Goal: Transaction & Acquisition: Book appointment/travel/reservation

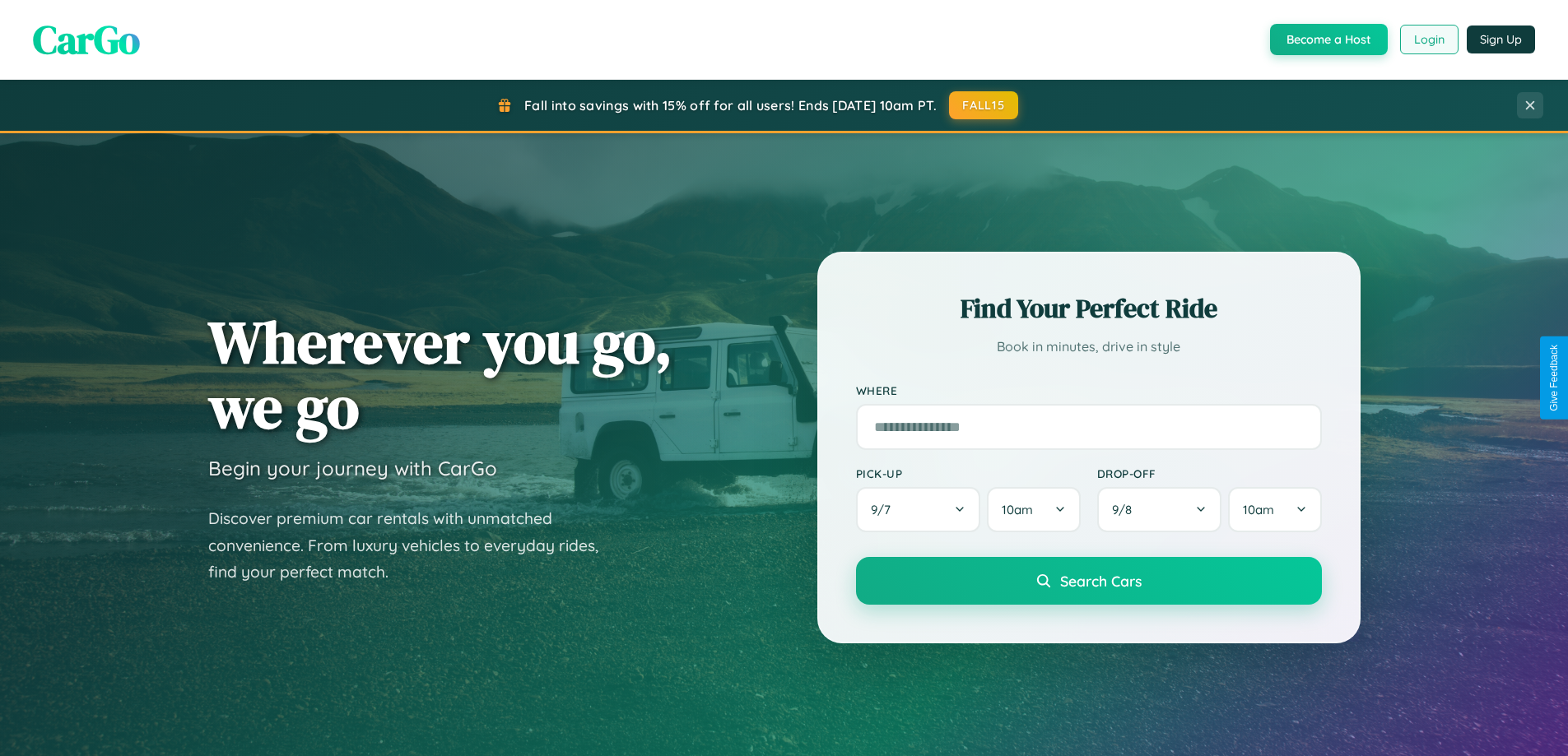
click at [1428, 39] on button "Login" at bounding box center [1429, 39] width 58 height 29
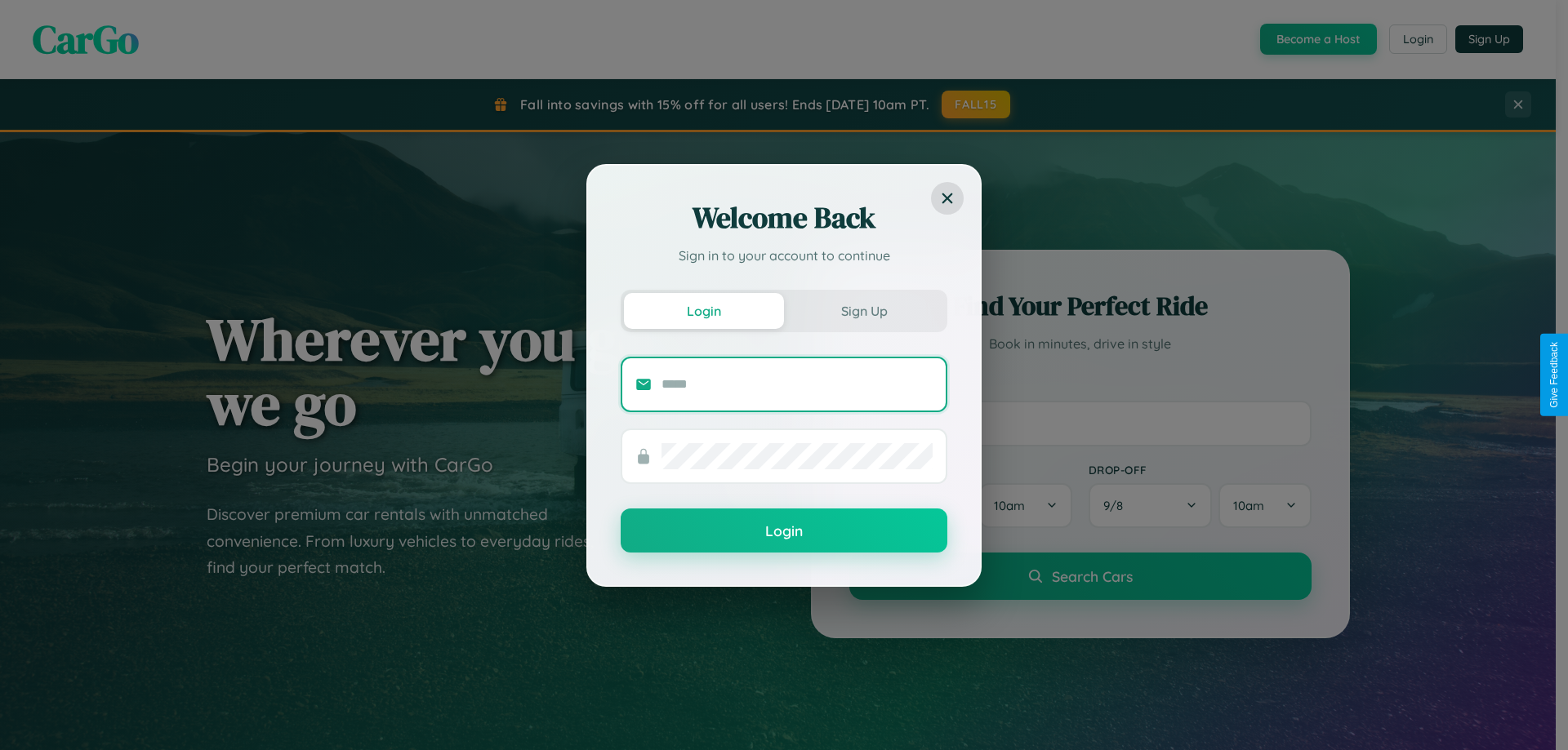
click at [797, 384] on input "text" at bounding box center [796, 384] width 271 height 26
type input "**********"
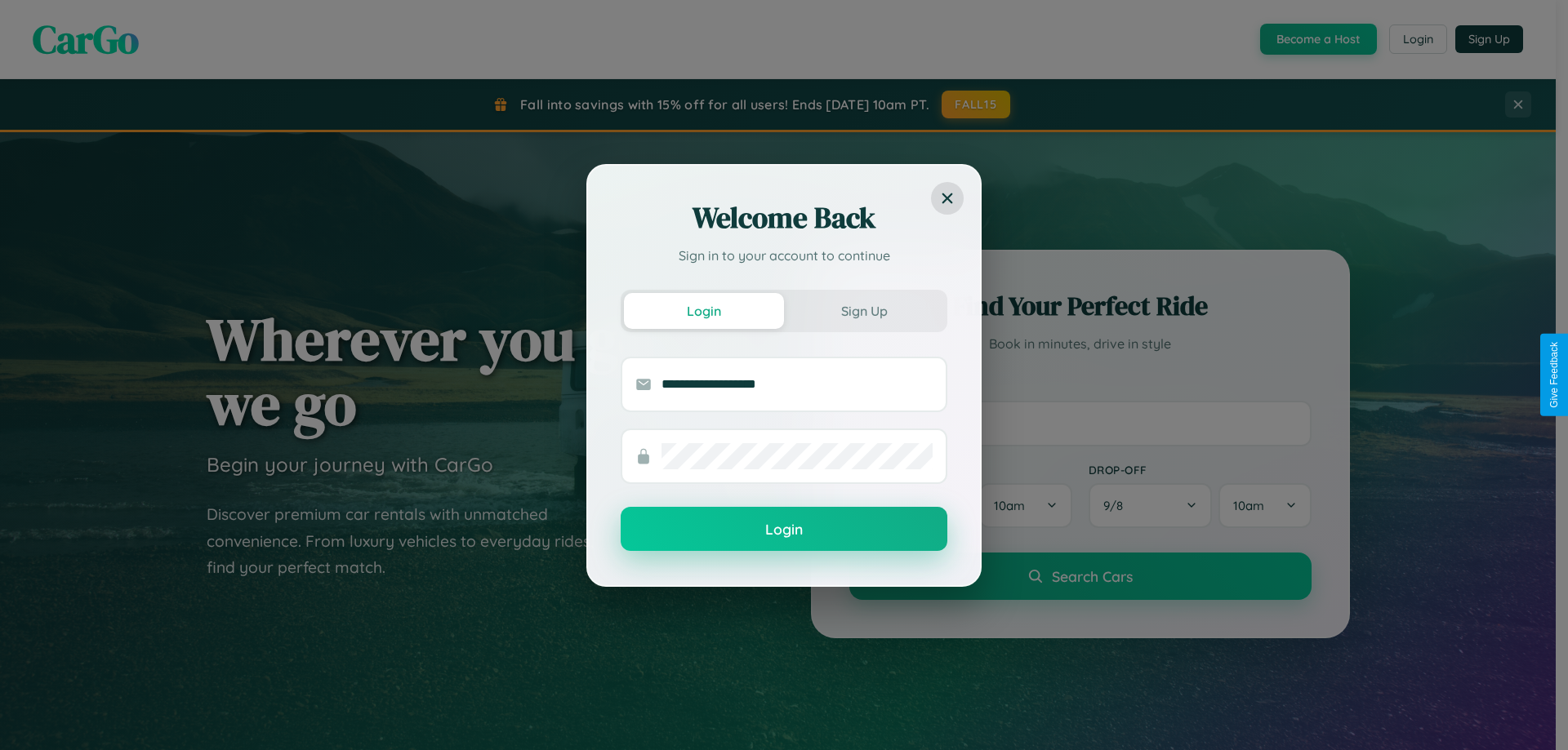
click at [784, 530] on button "Login" at bounding box center [784, 529] width 327 height 44
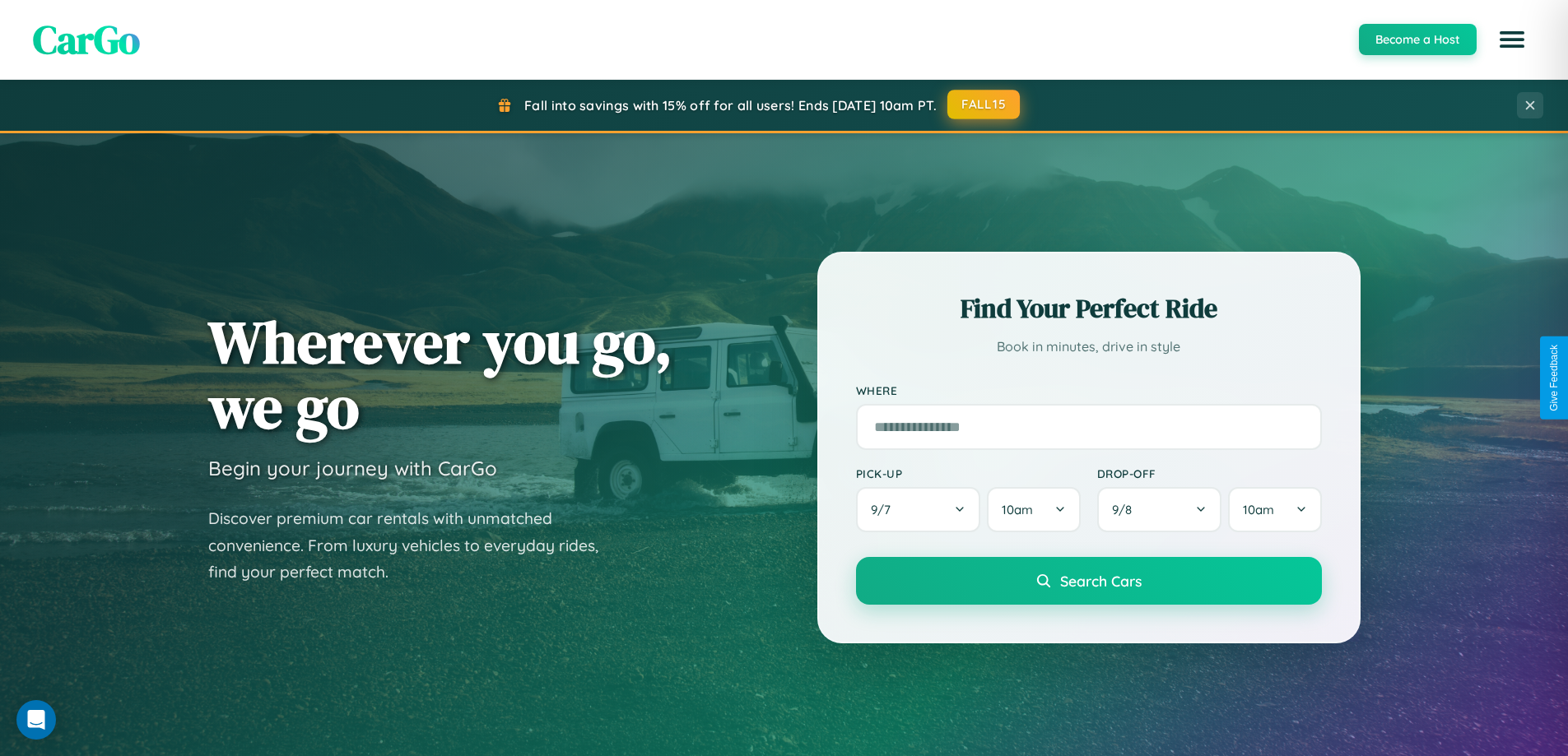
click at [984, 104] on button "FALL15" at bounding box center [983, 104] width 72 height 29
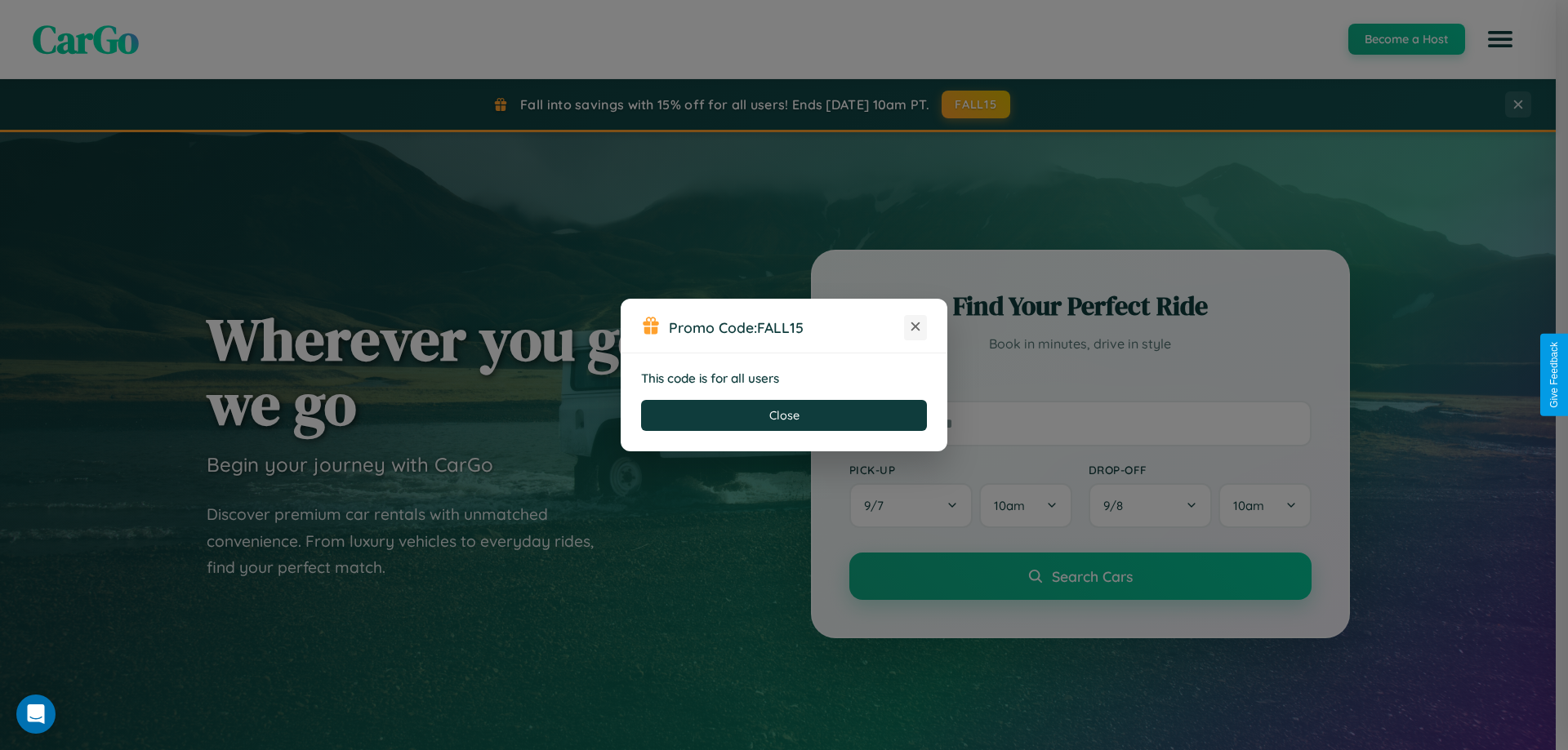
click at [915, 327] on icon at bounding box center [915, 327] width 16 height 16
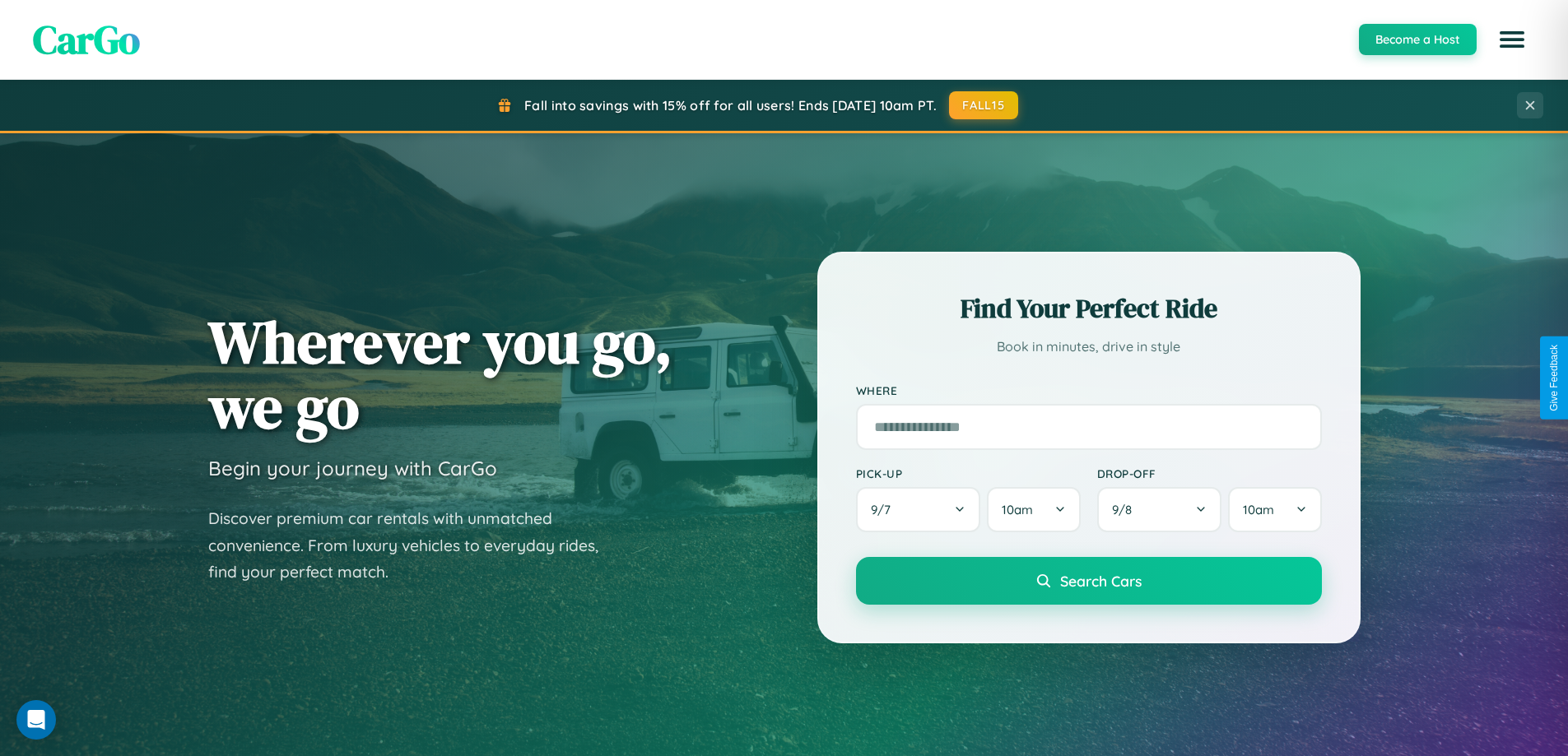
scroll to position [1132, 0]
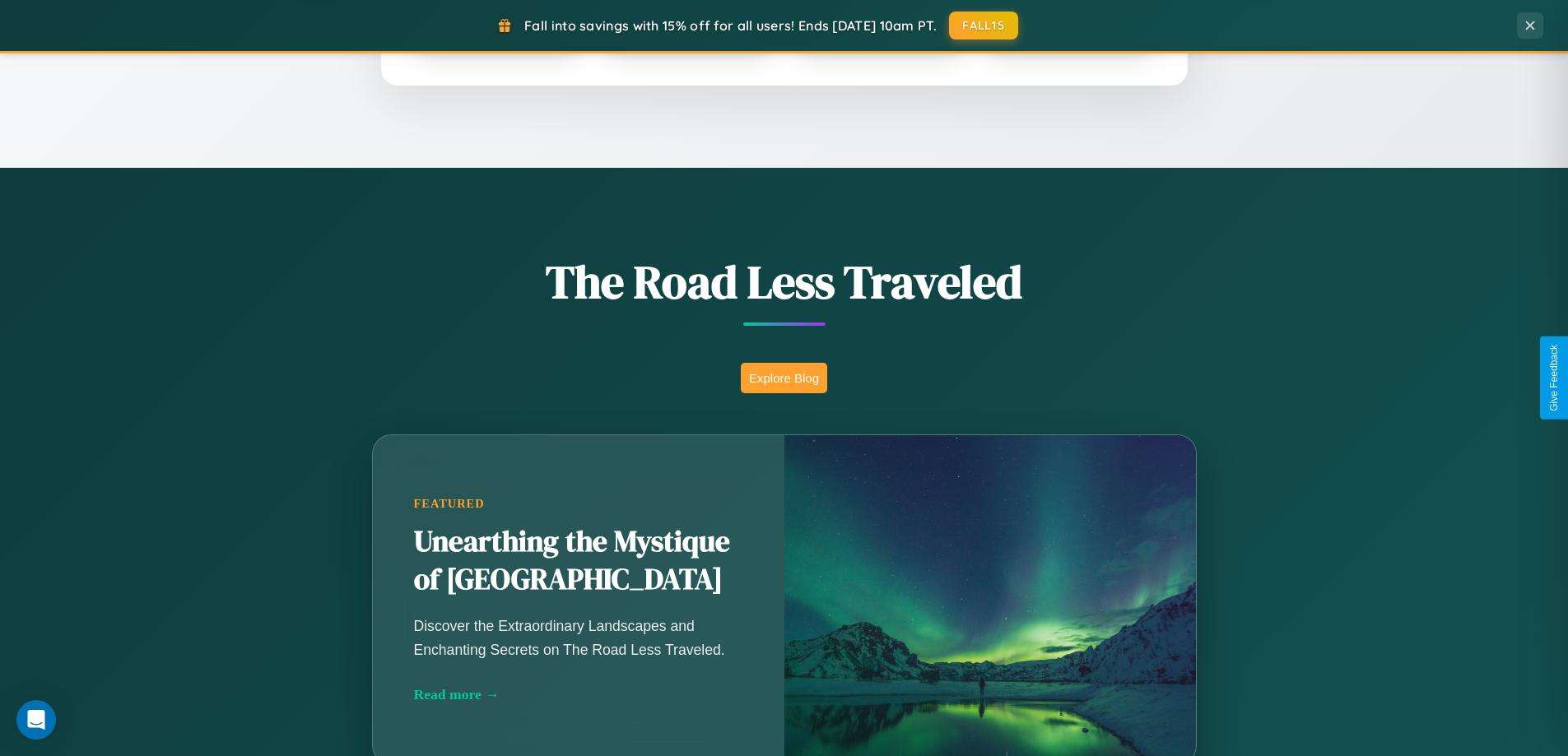
click at [784, 378] on button "Explore Blog" at bounding box center [784, 377] width 87 height 30
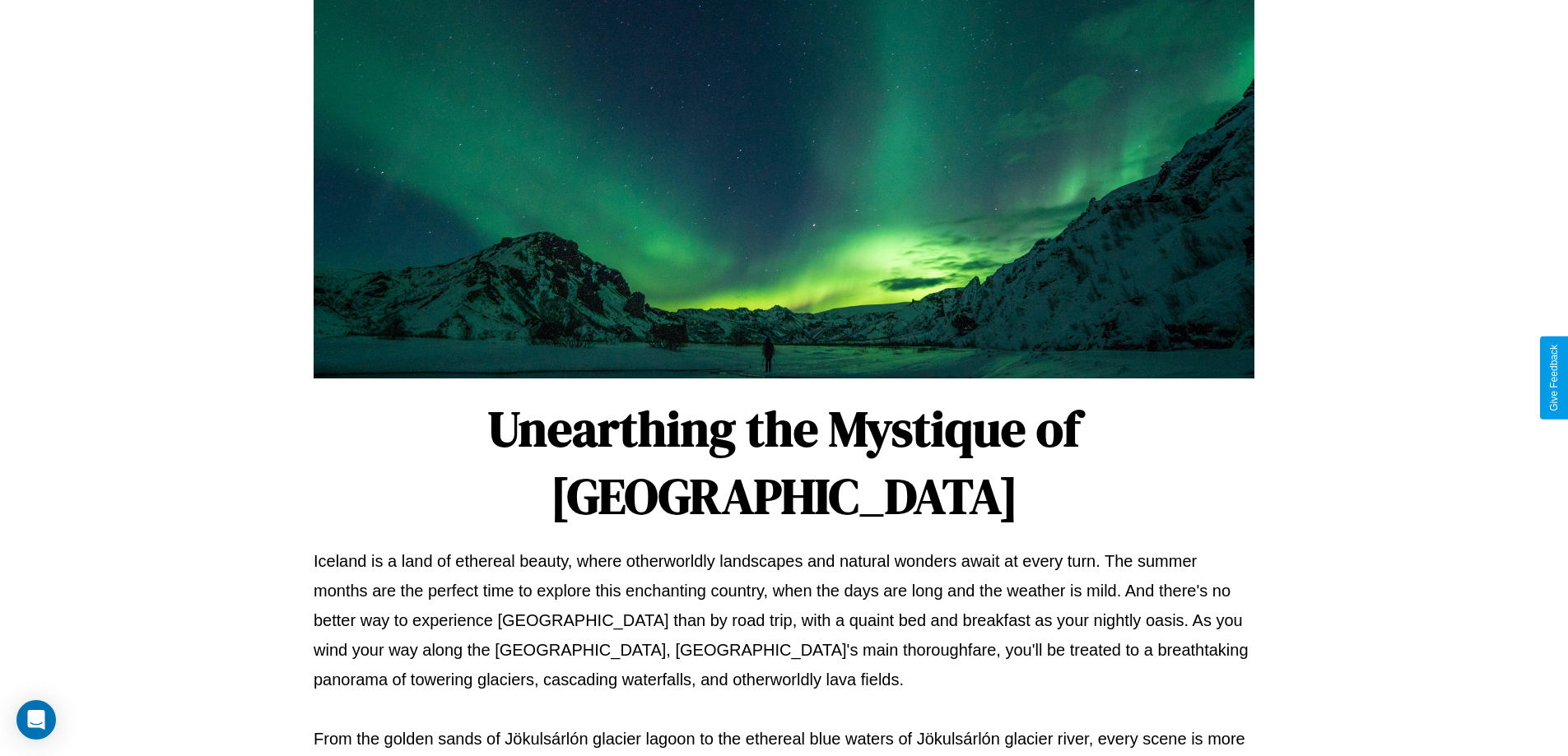
scroll to position [532, 0]
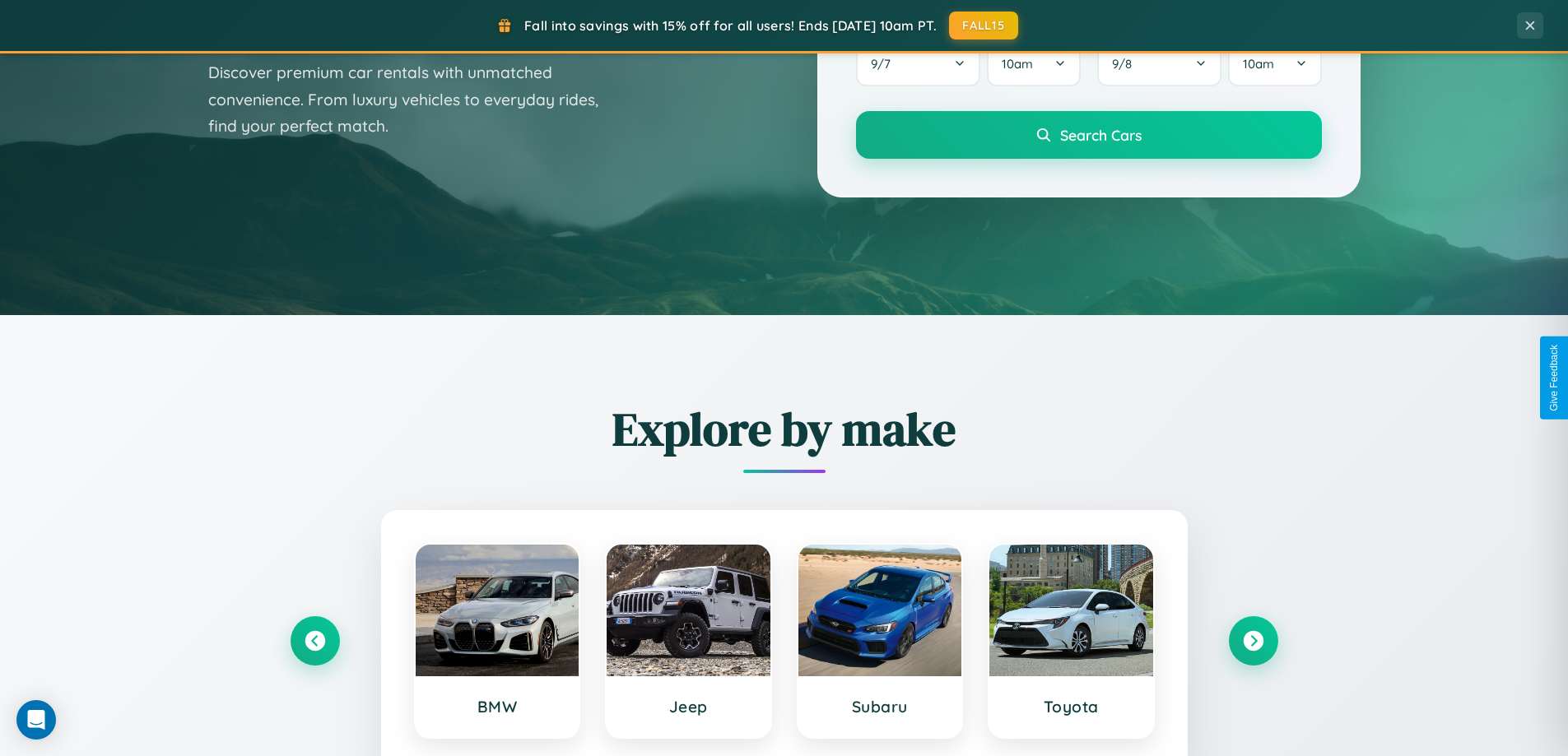
scroll to position [48, 0]
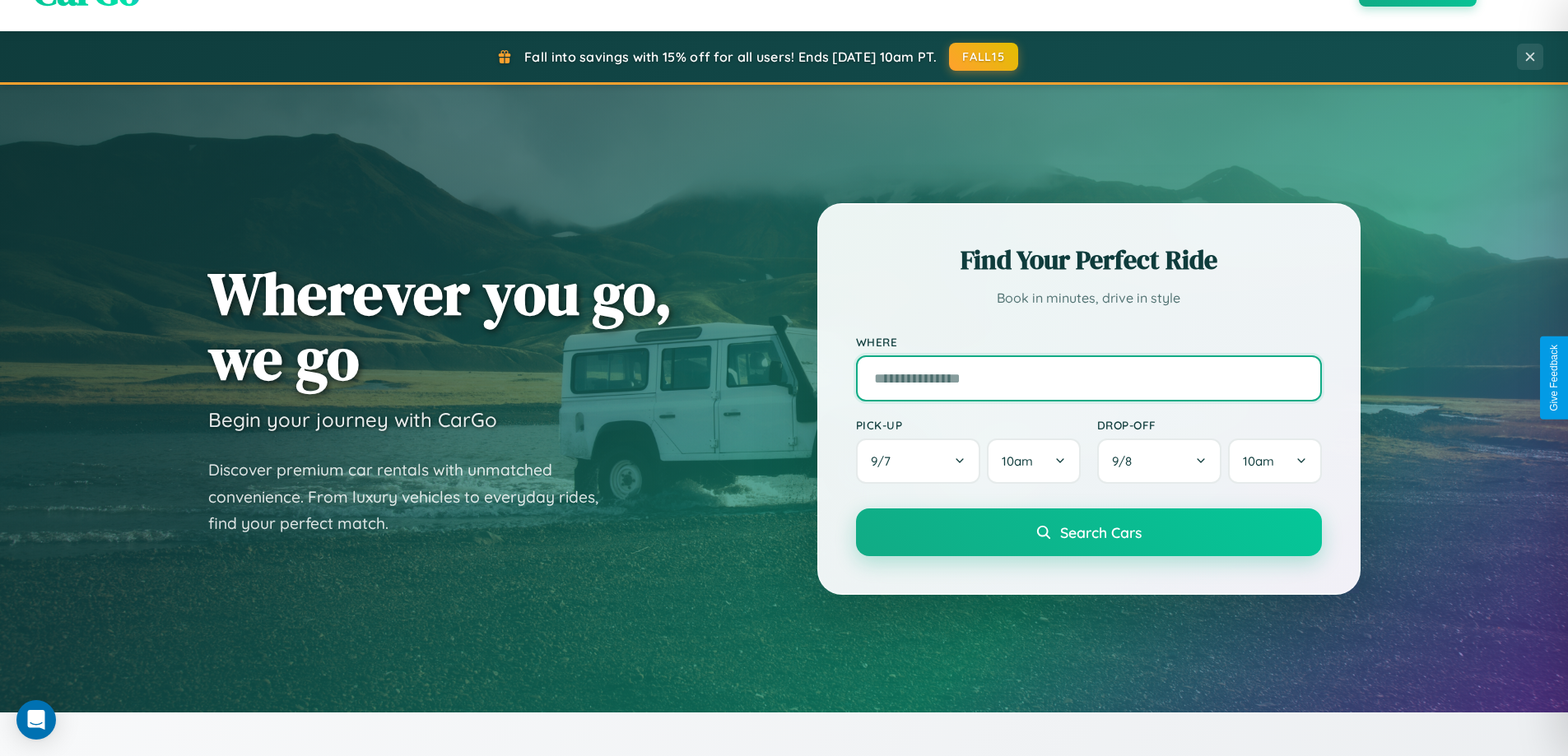
click at [1089, 378] on input "text" at bounding box center [1089, 378] width 466 height 46
type input "*****"
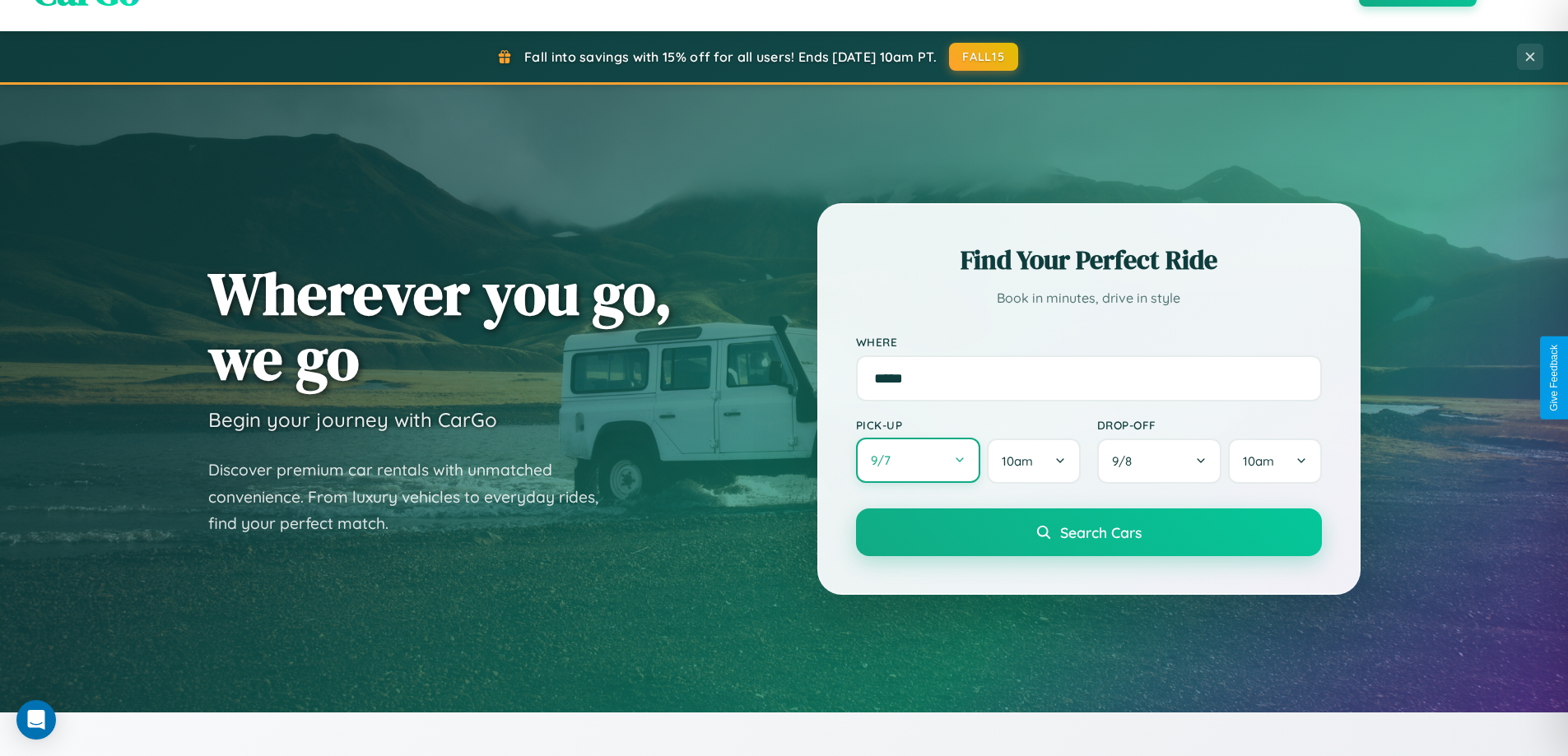
click at [918, 461] on button "9 / 7" at bounding box center [918, 460] width 125 height 46
select select "*"
select select "****"
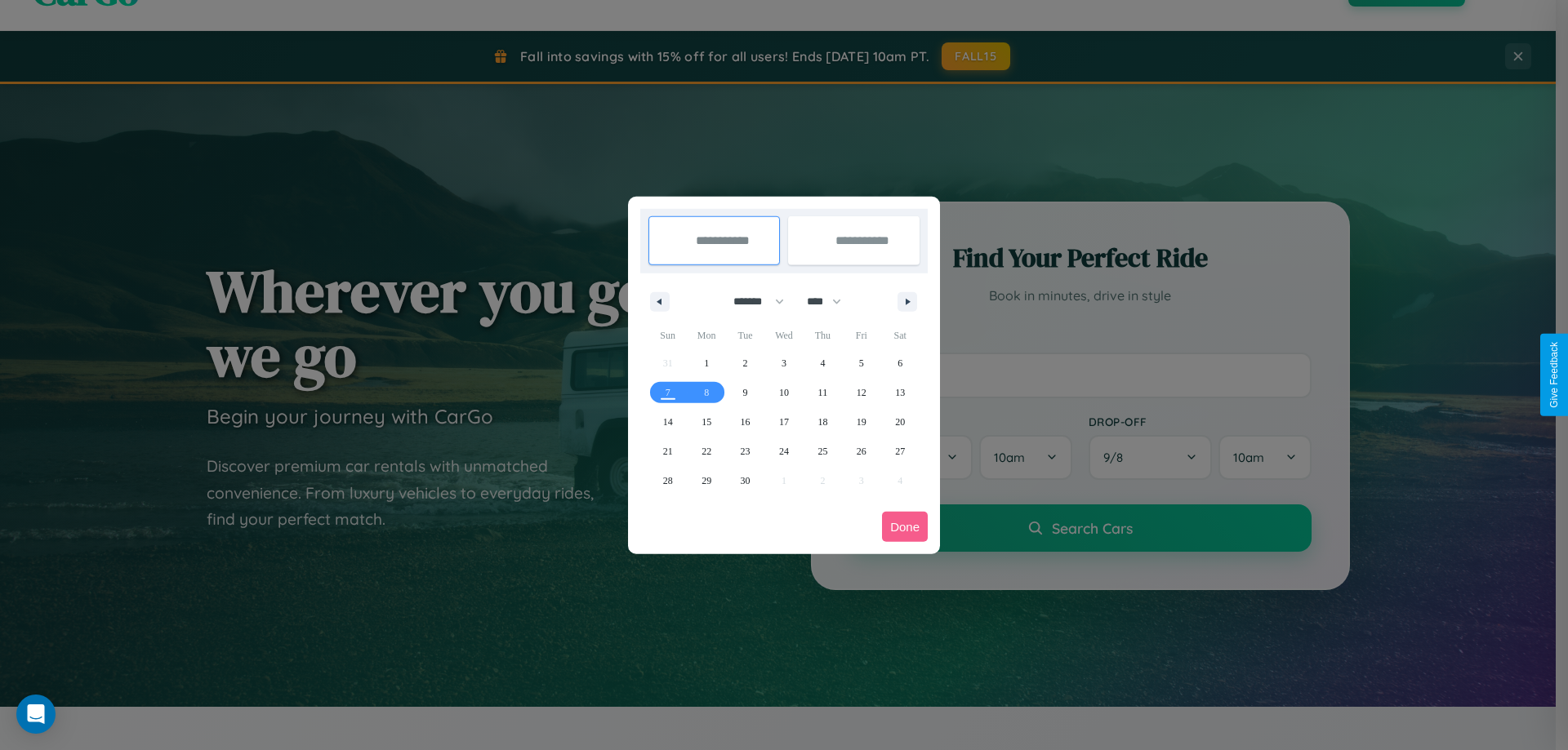
click at [751, 302] on select "******* ******** ***** ***** *** **** **** ****** ********* ******* ******** **…" at bounding box center [755, 302] width 70 height 27
click at [667, 421] on span "14" at bounding box center [668, 422] width 10 height 29
type input "**********"
click at [861, 421] on span "19" at bounding box center [861, 422] width 10 height 29
type input "**********"
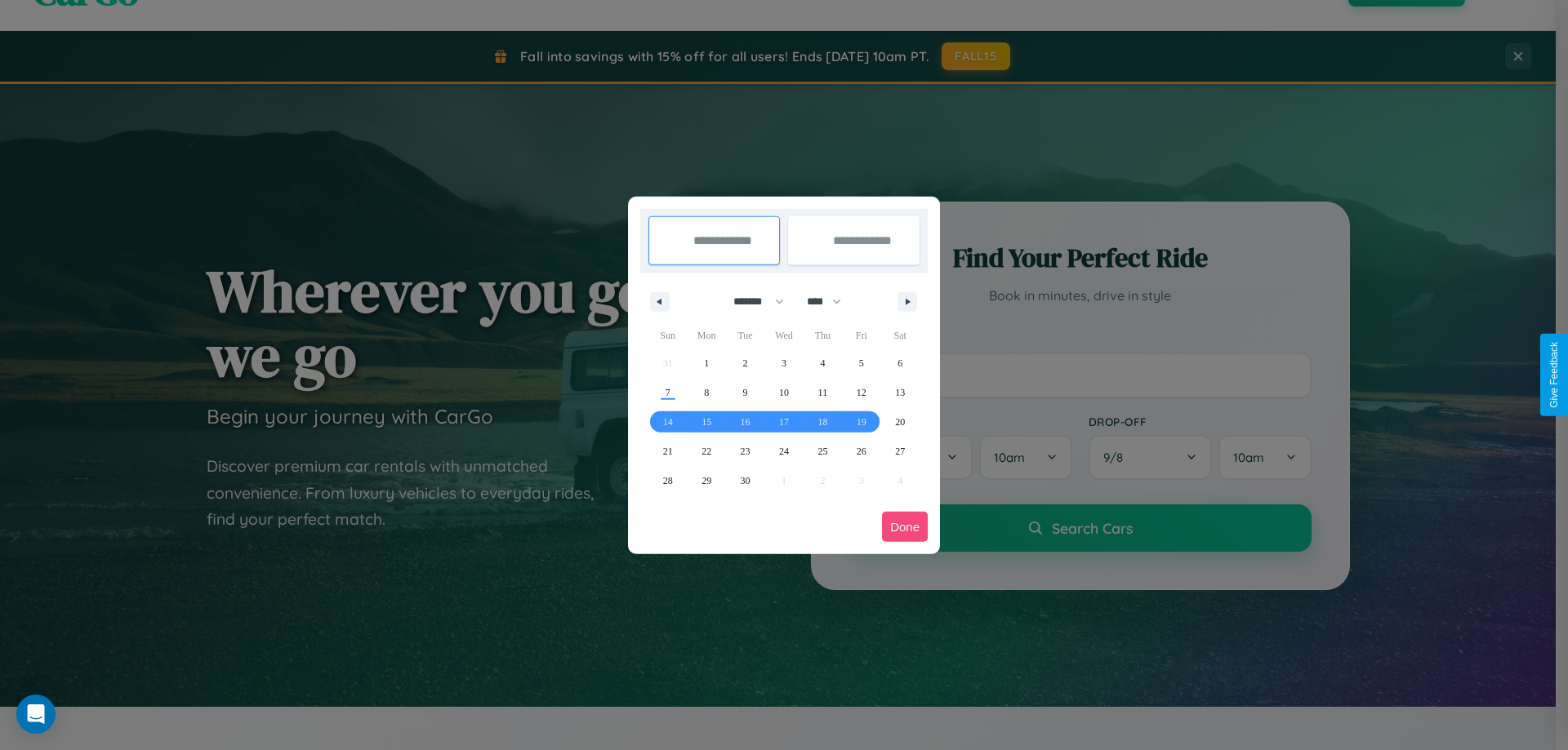
click at [905, 526] on button "Done" at bounding box center [904, 526] width 45 height 30
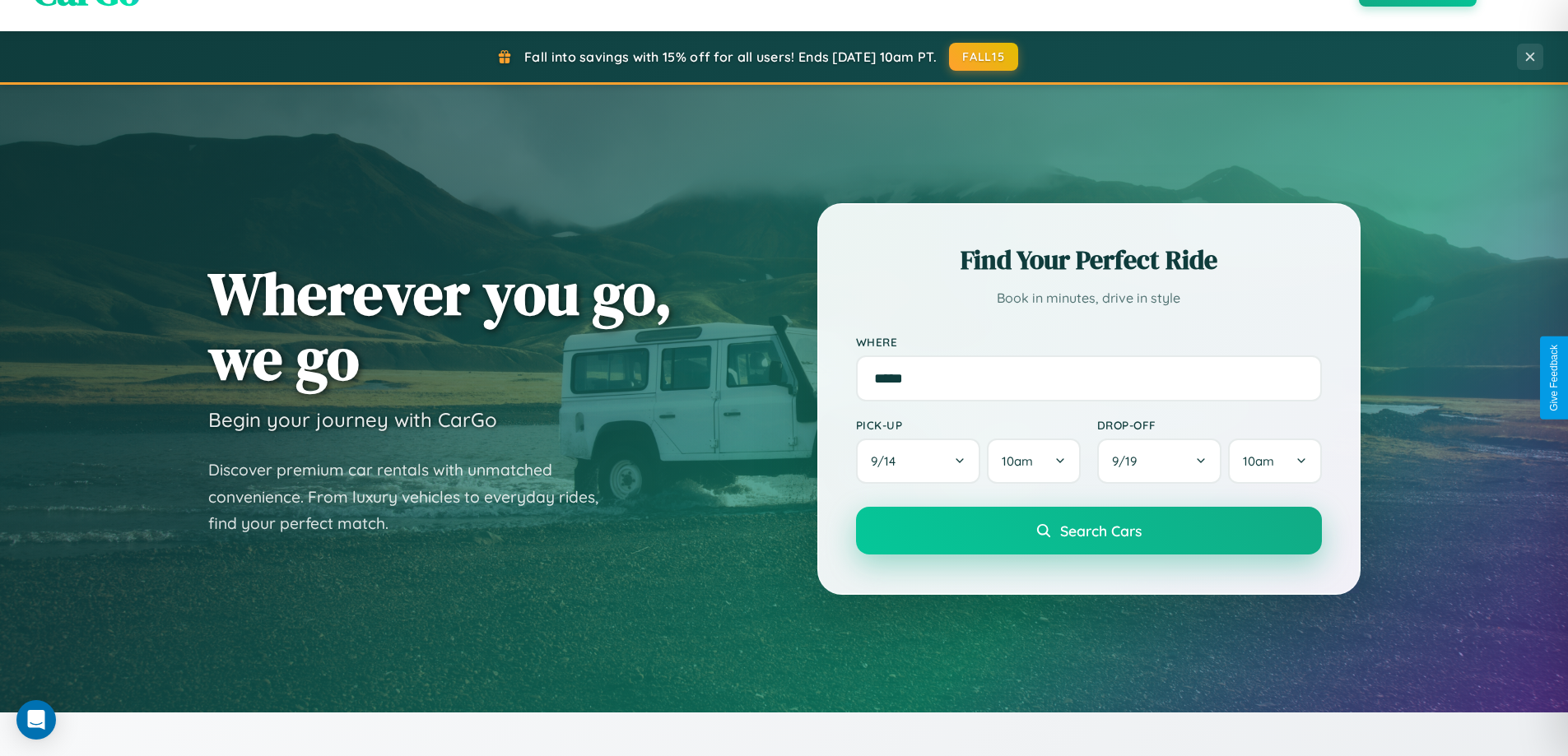
click at [1089, 530] on span "Search Cars" at bounding box center [1100, 530] width 81 height 18
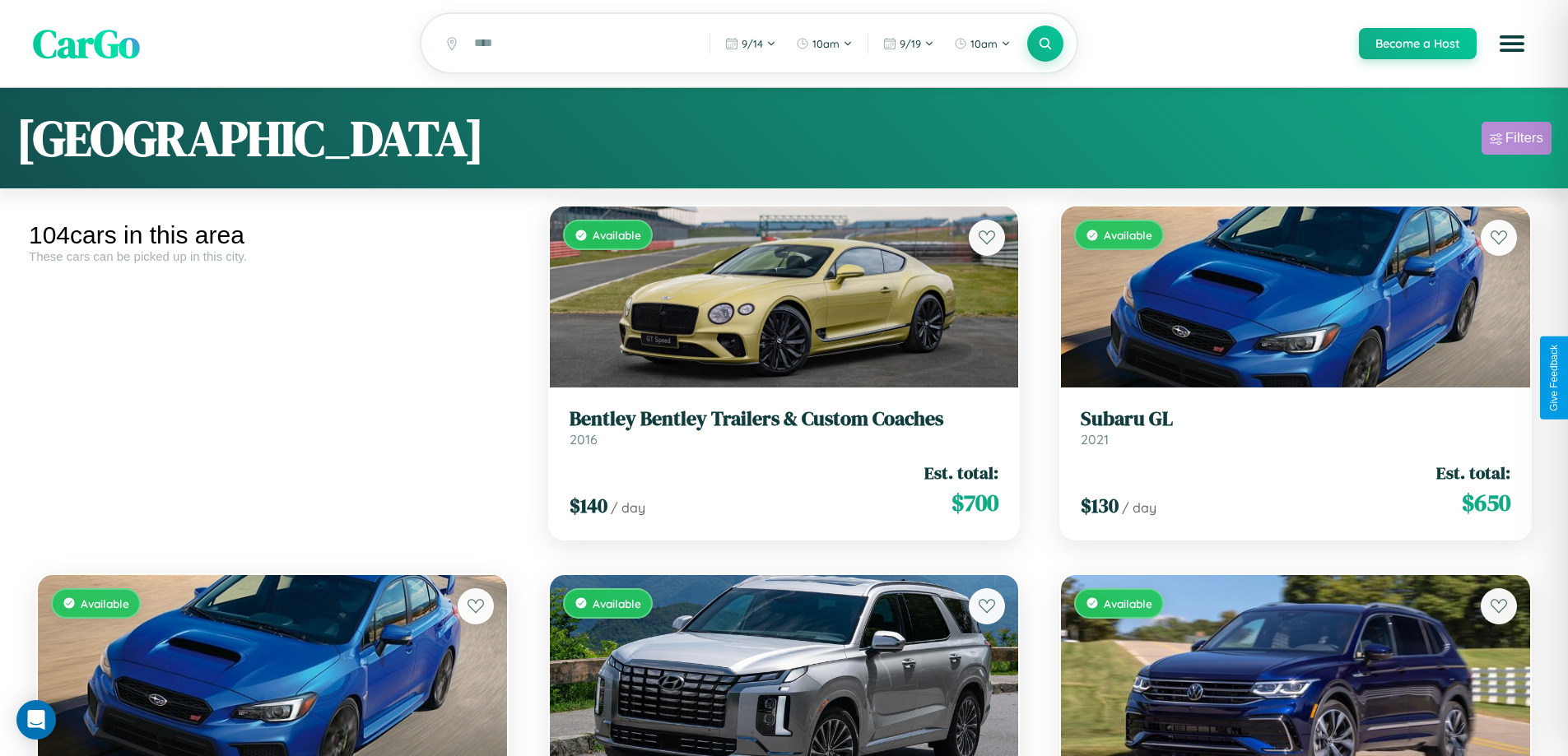
click at [1516, 141] on div "Filters" at bounding box center [1523, 138] width 37 height 16
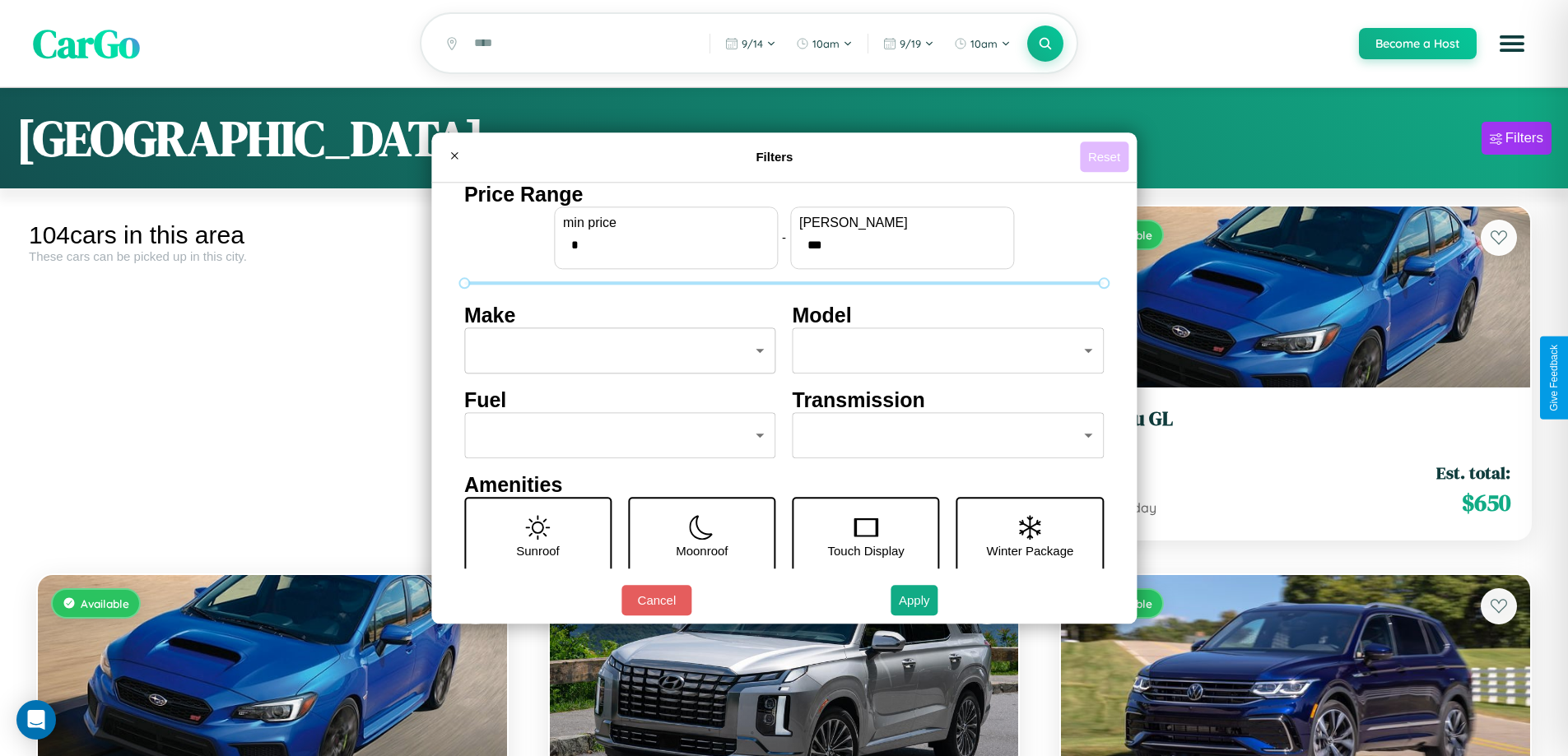
click at [1106, 156] on button "Reset" at bounding box center [1104, 156] width 48 height 30
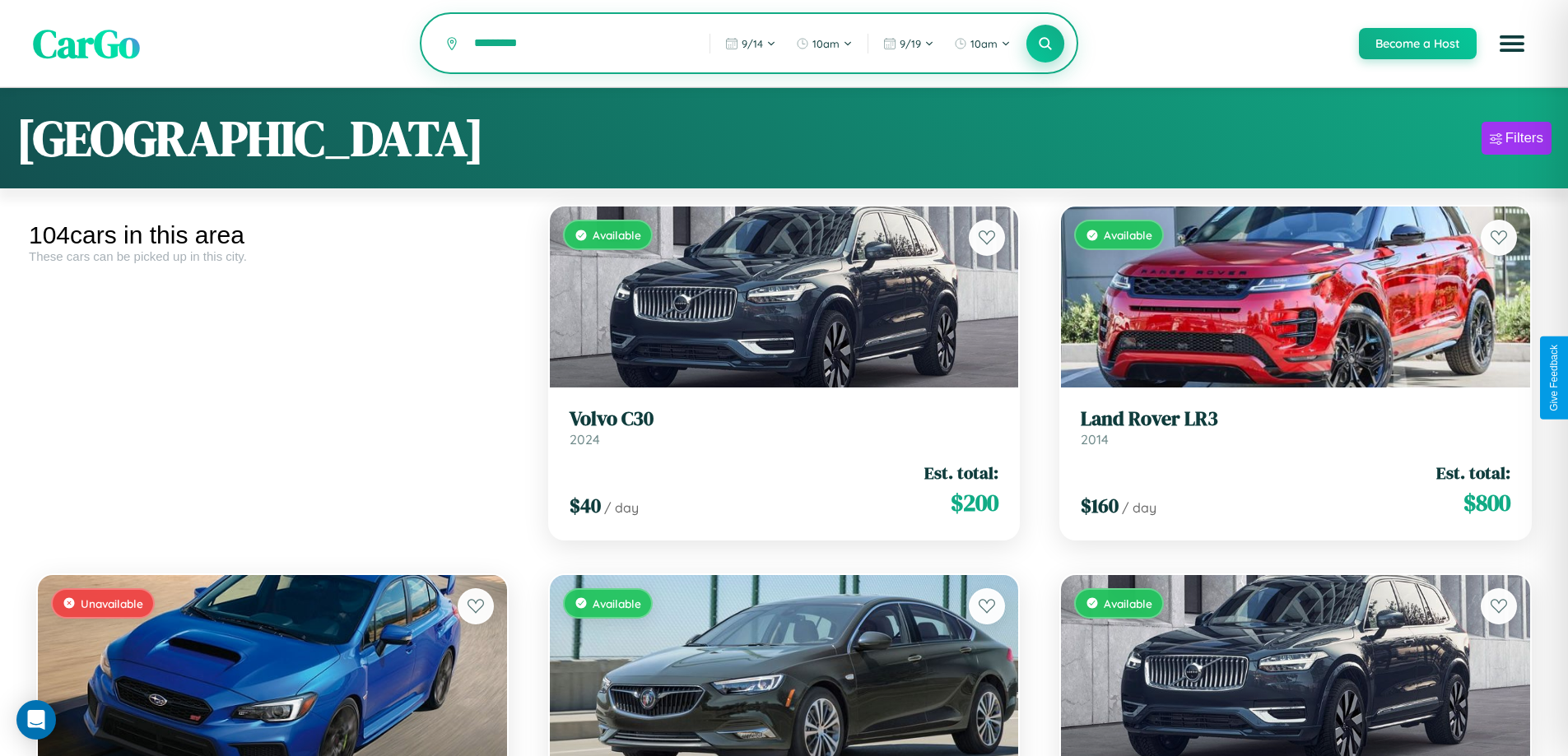
type input "*********"
click at [1045, 45] on icon at bounding box center [1046, 43] width 16 height 16
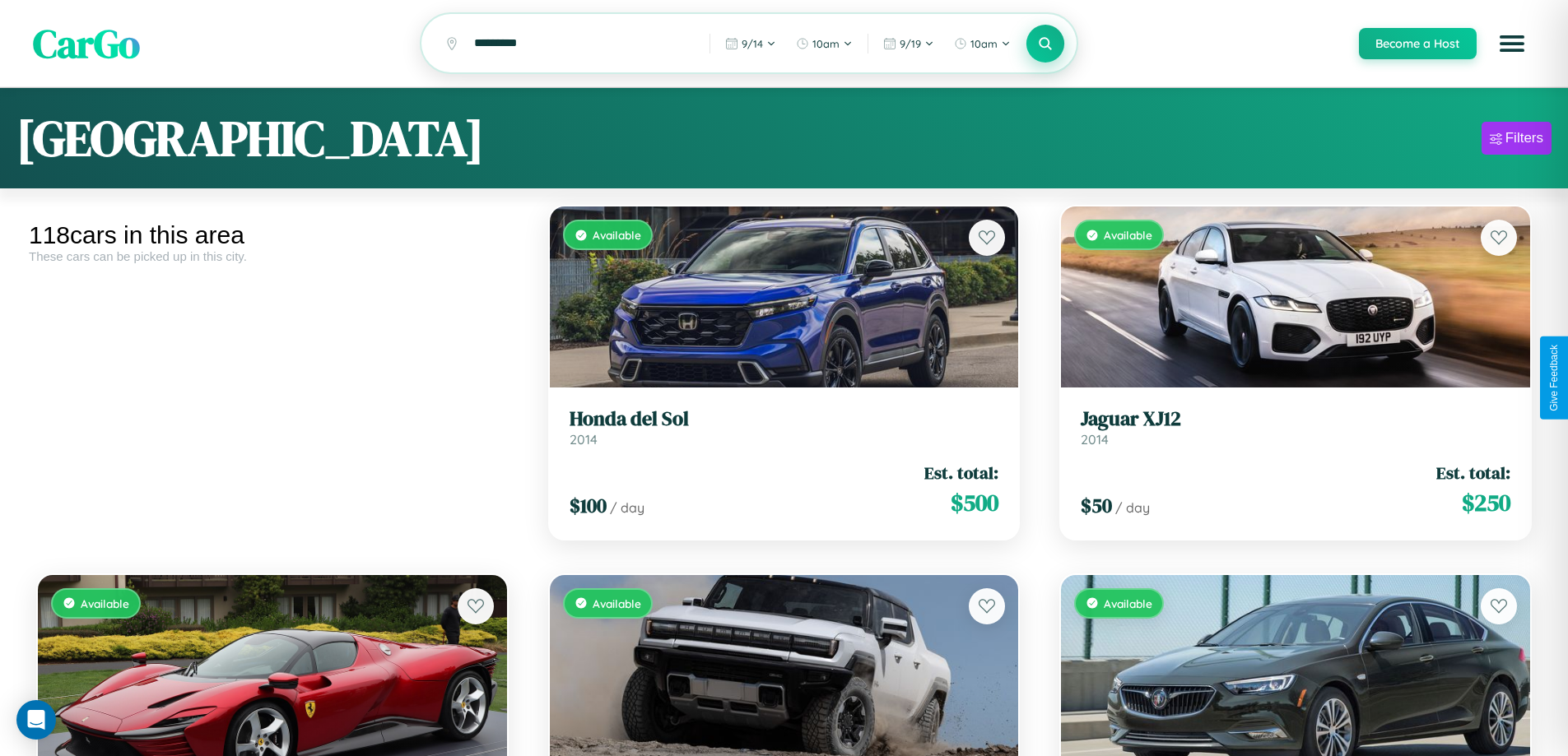
scroll to position [12392, 0]
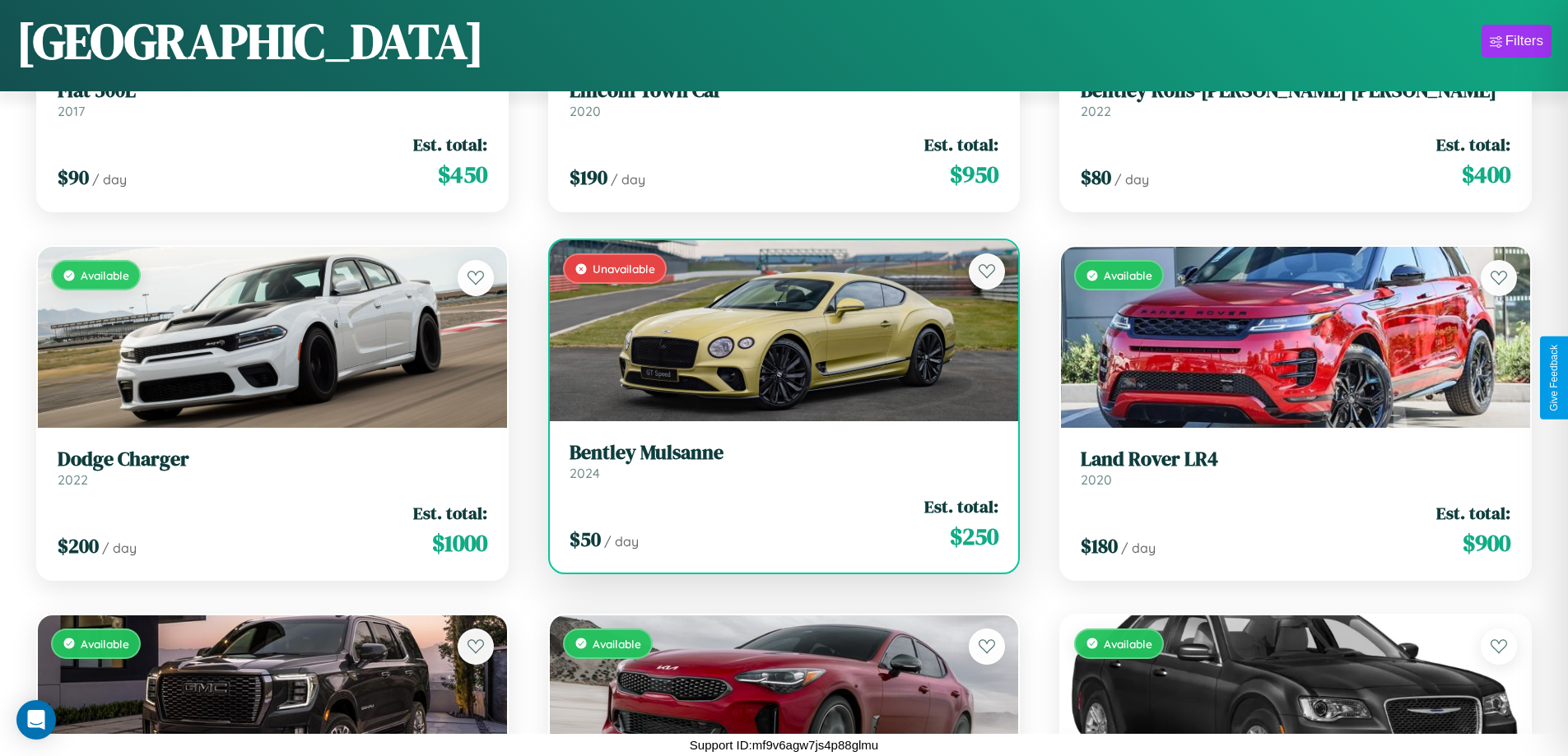
click at [777, 464] on link "Bentley Mulsanne 2024" at bounding box center [784, 461] width 429 height 40
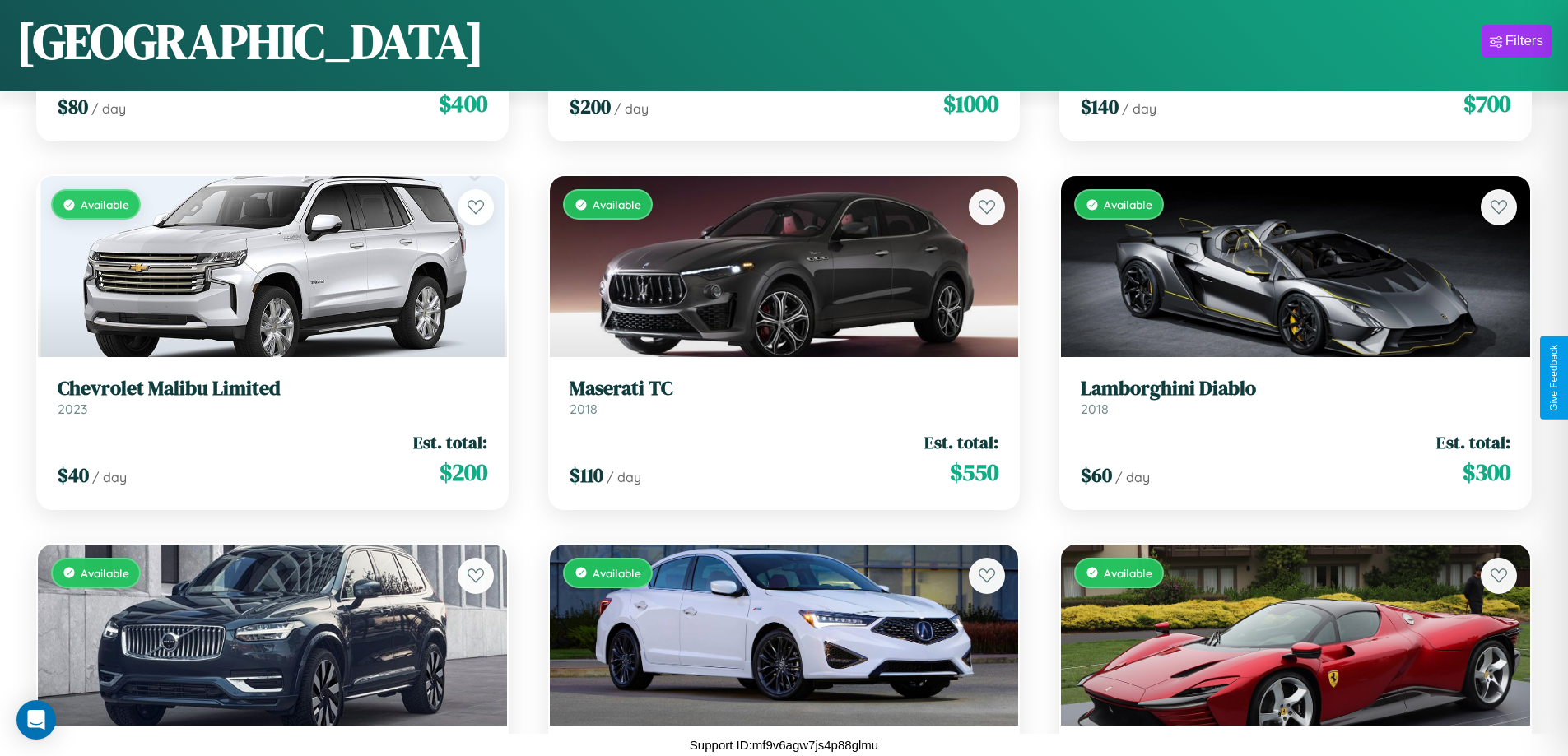
scroll to position [793, 0]
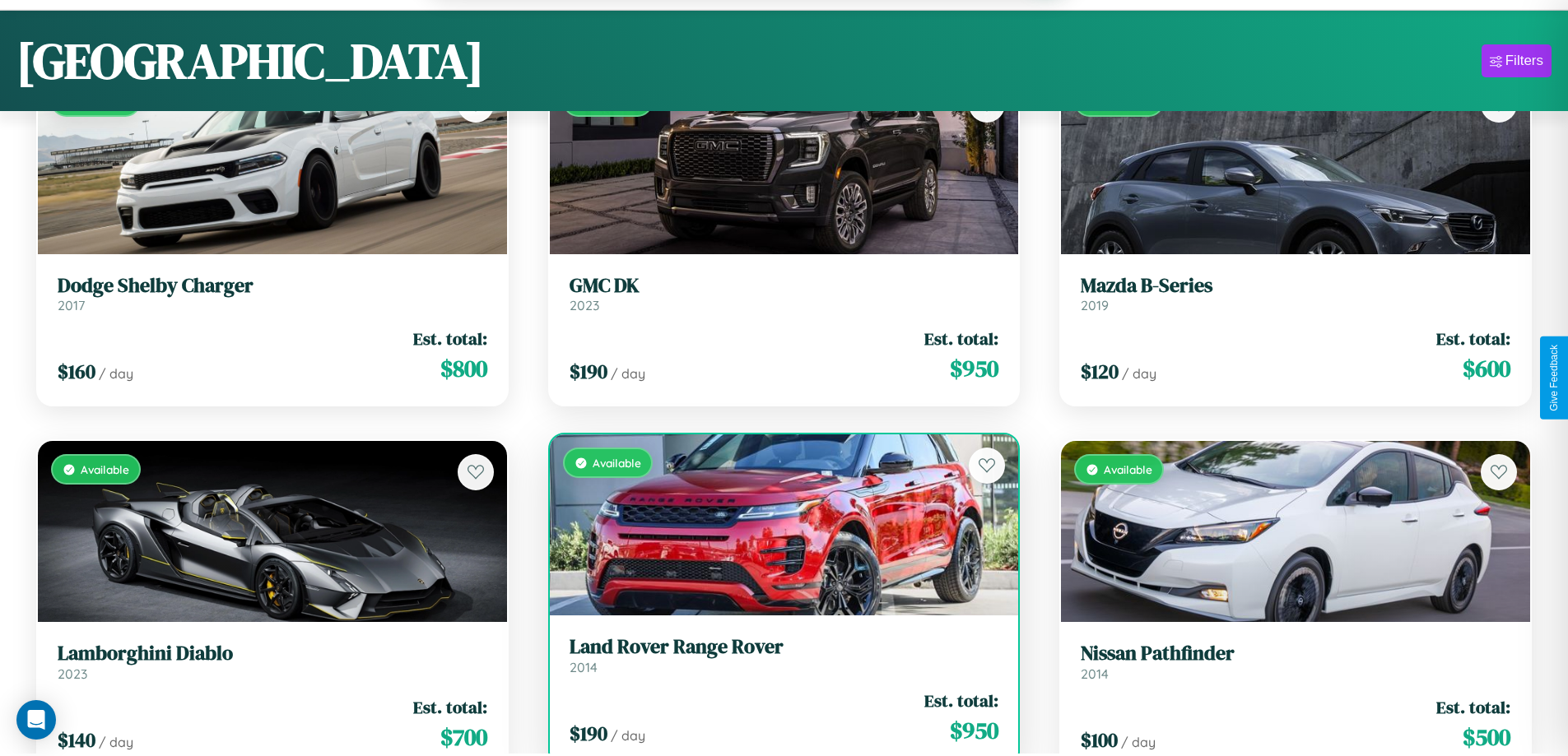
click at [777, 724] on div "$ 190 / day Est. total: $ 950" at bounding box center [784, 718] width 429 height 58
click at [777, 720] on div "$ 190 / day Est. total: $ 950" at bounding box center [784, 718] width 429 height 58
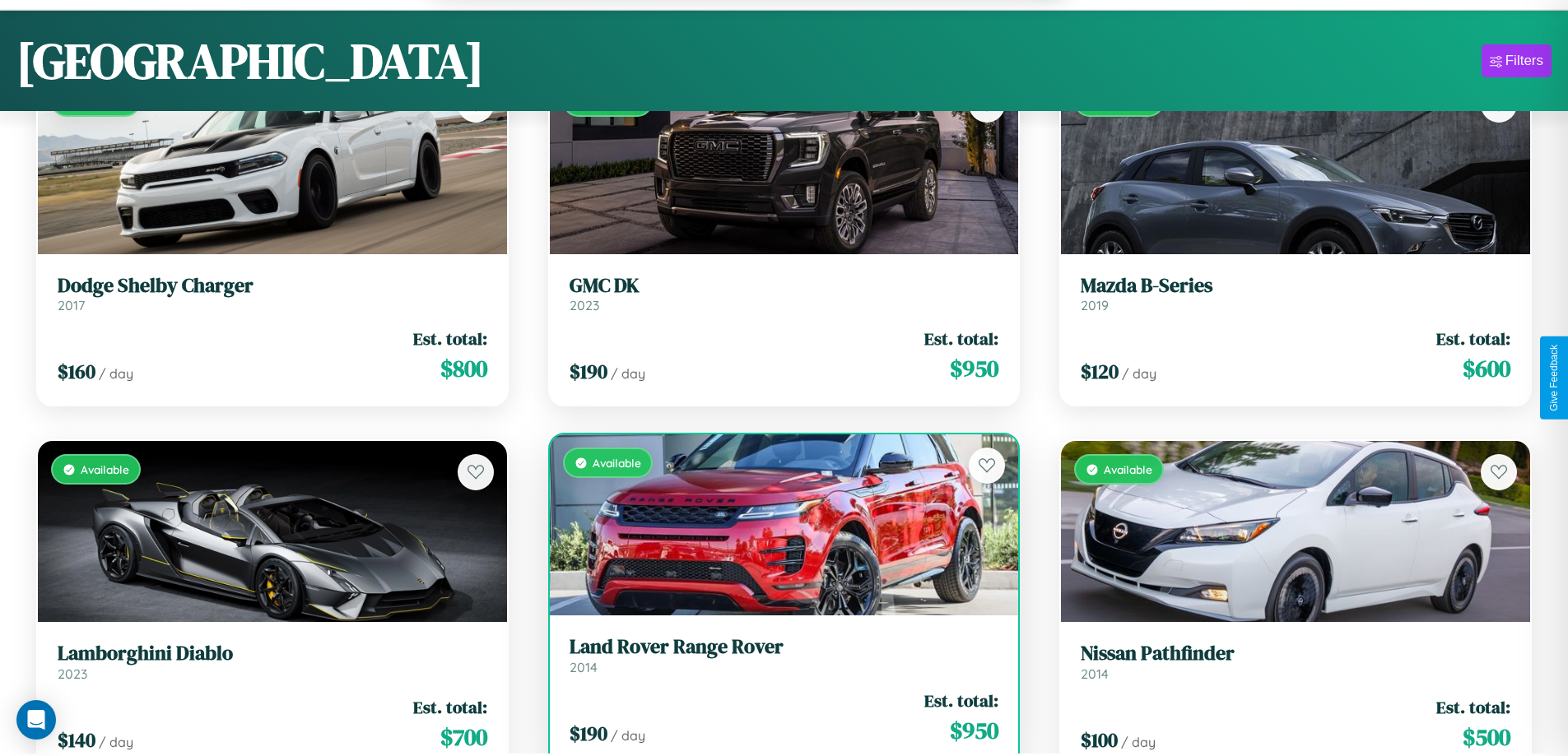
click at [777, 720] on div "$ 190 / day Est. total: $ 950" at bounding box center [784, 718] width 429 height 58
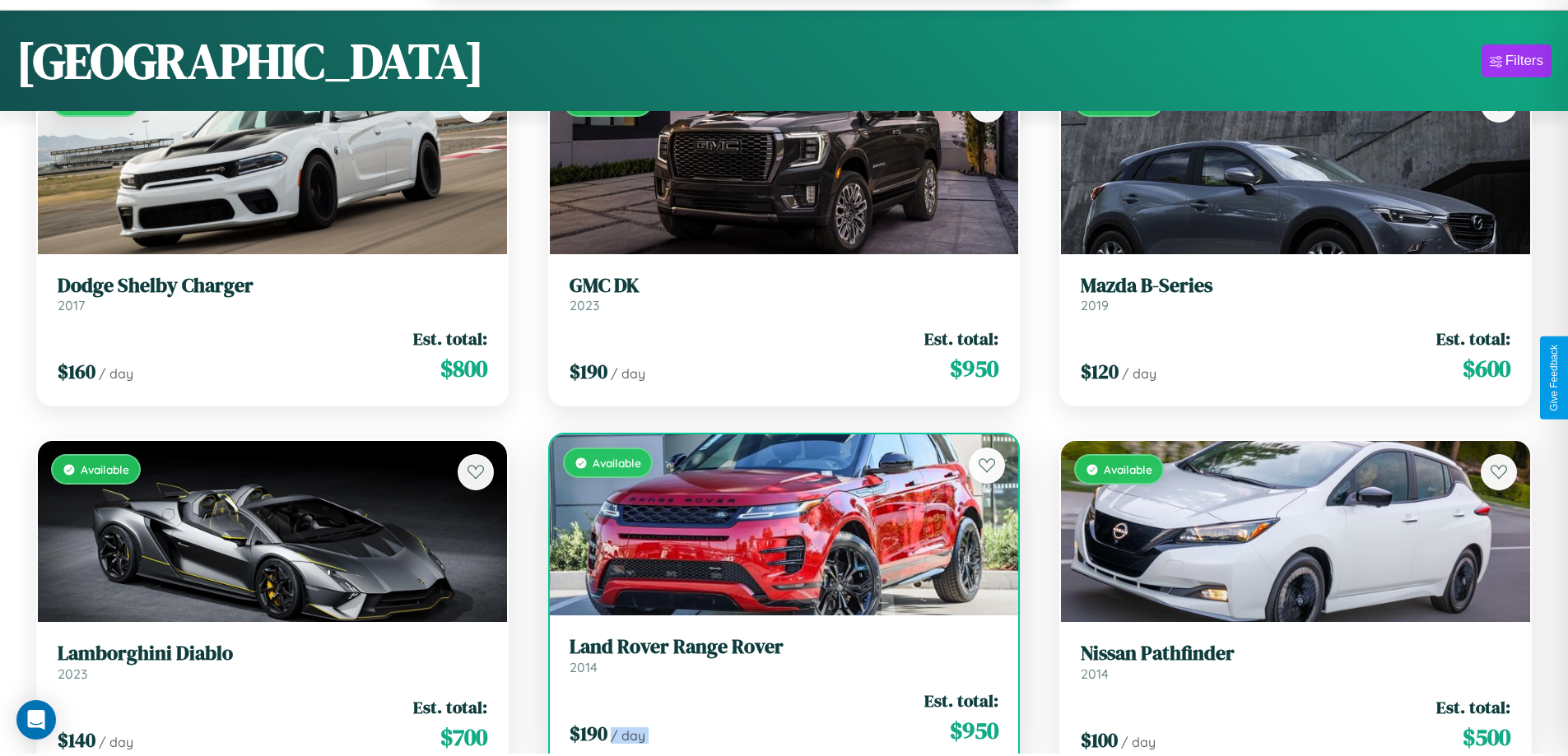
click at [777, 720] on div "$ 190 / day Est. total: $ 950" at bounding box center [784, 718] width 429 height 58
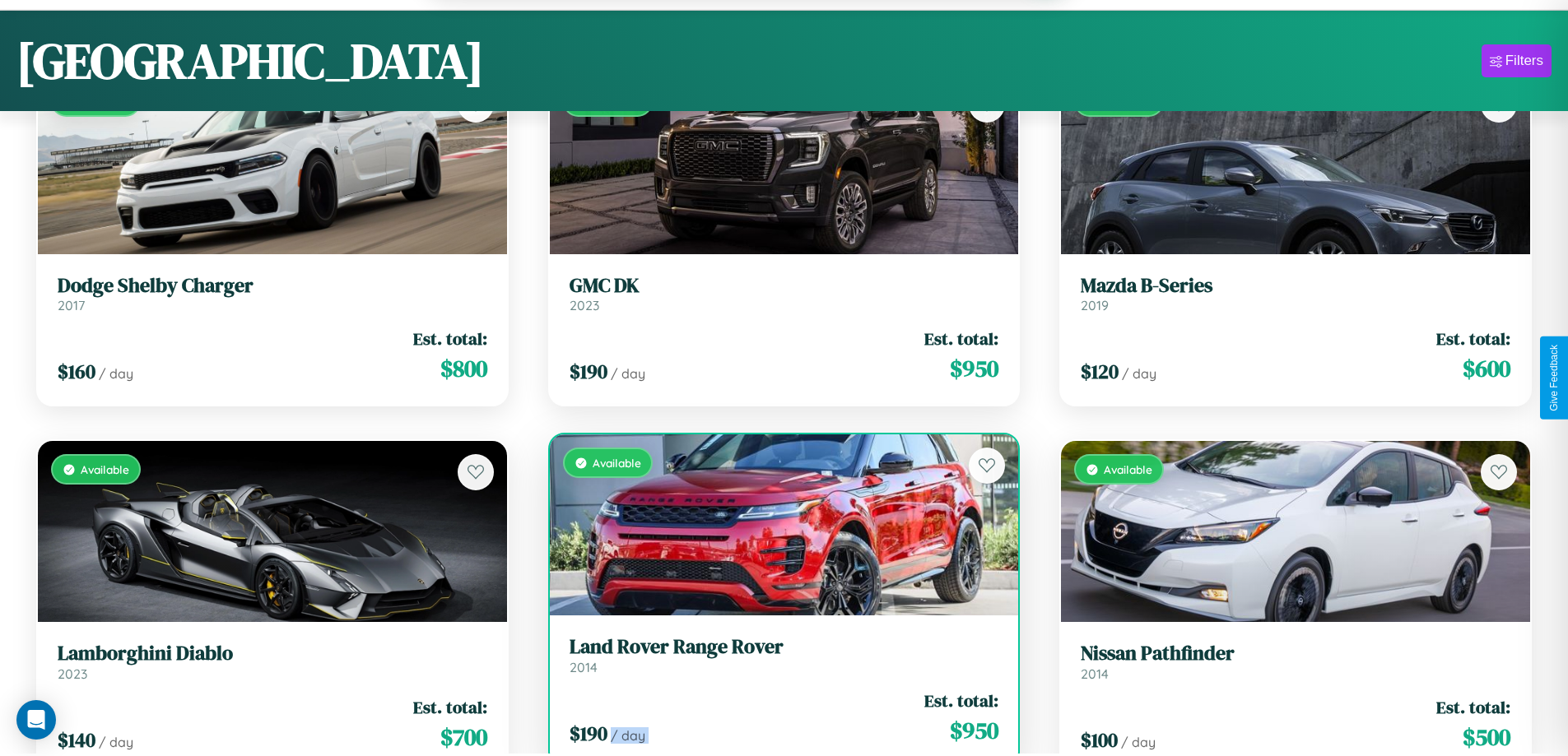
click at [777, 720] on div "$ 190 / day Est. total: $ 950" at bounding box center [784, 718] width 429 height 58
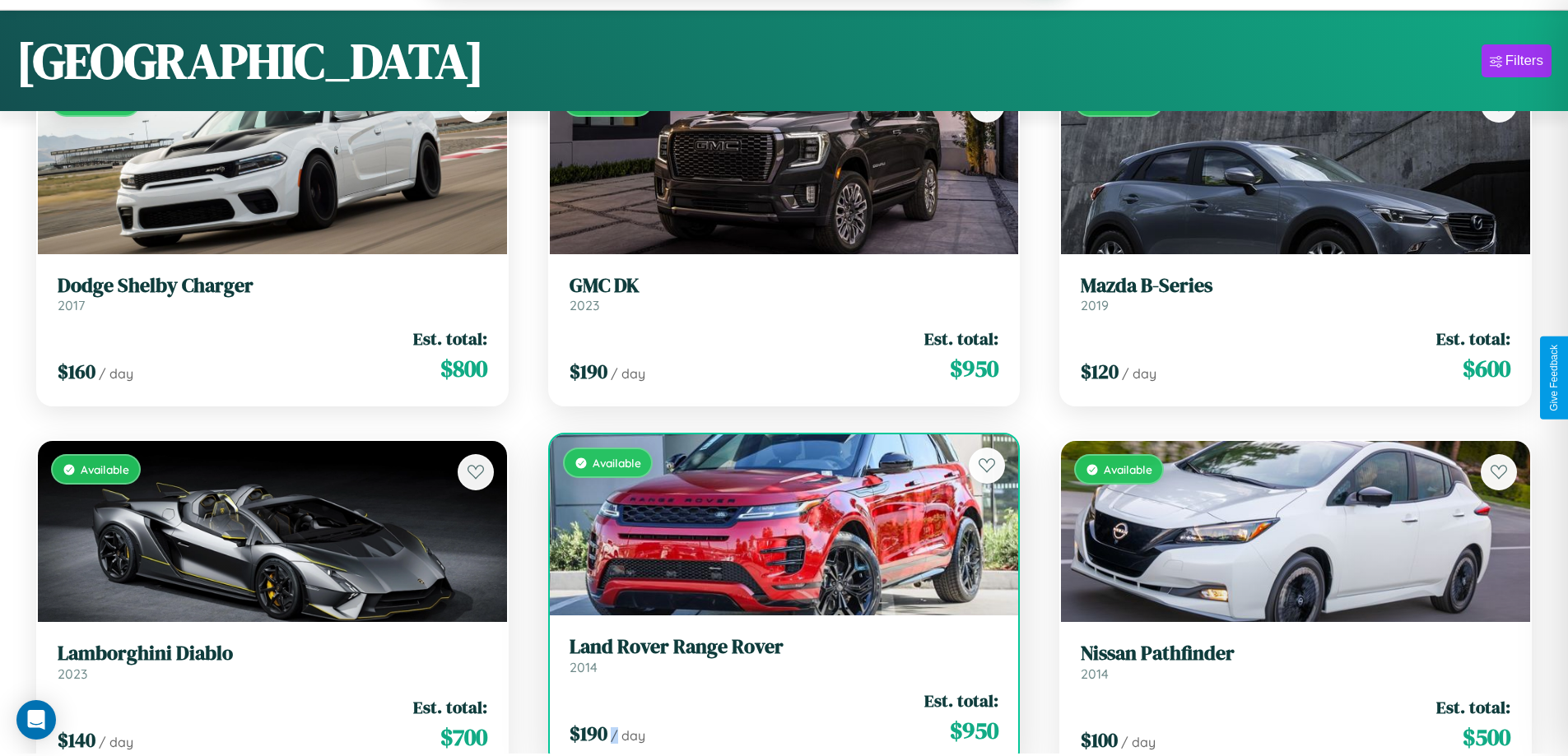
click at [777, 720] on div "$ 190 / day Est. total: $ 950" at bounding box center [784, 718] width 429 height 58
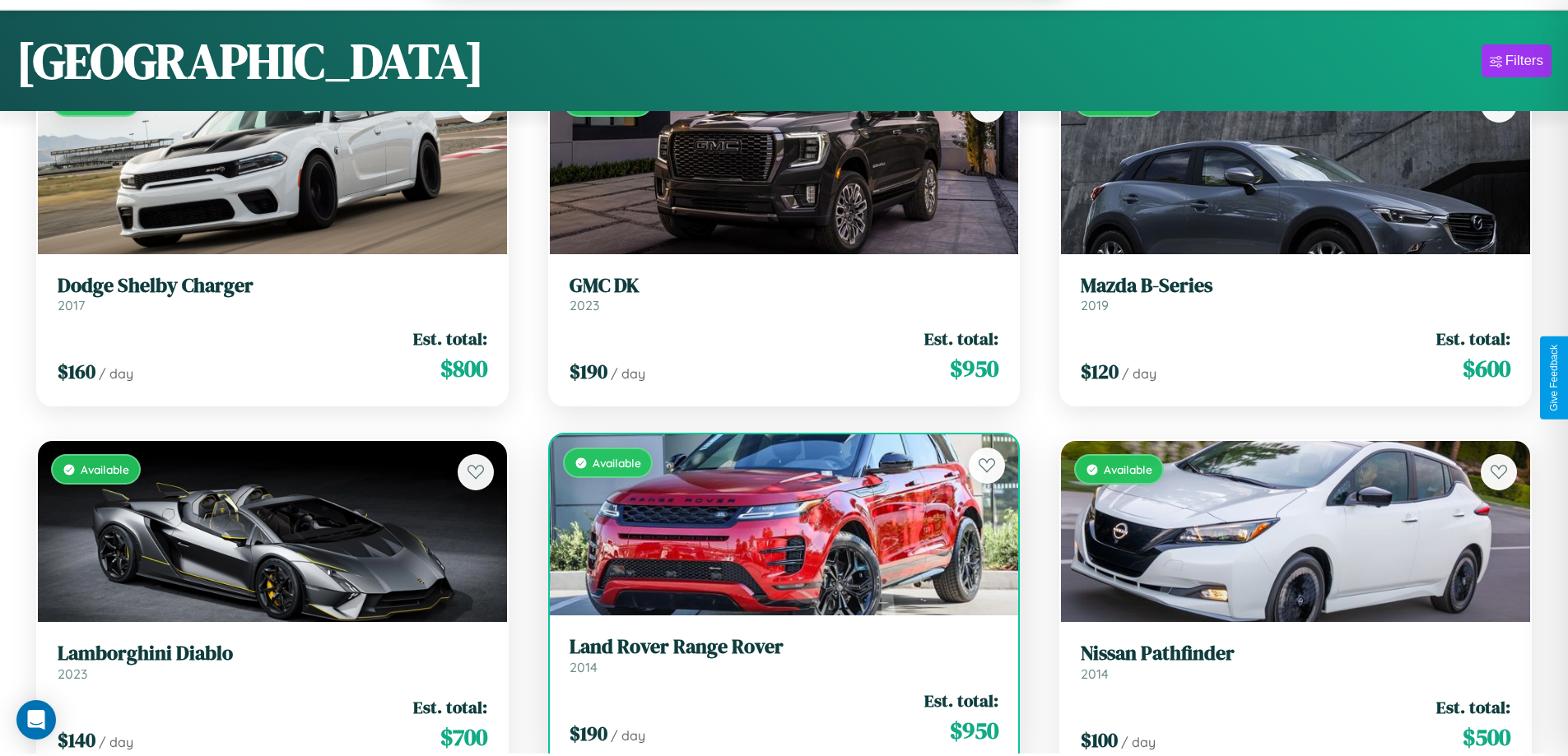
click at [777, 657] on h3 "Land Rover Range Rover" at bounding box center [784, 647] width 429 height 24
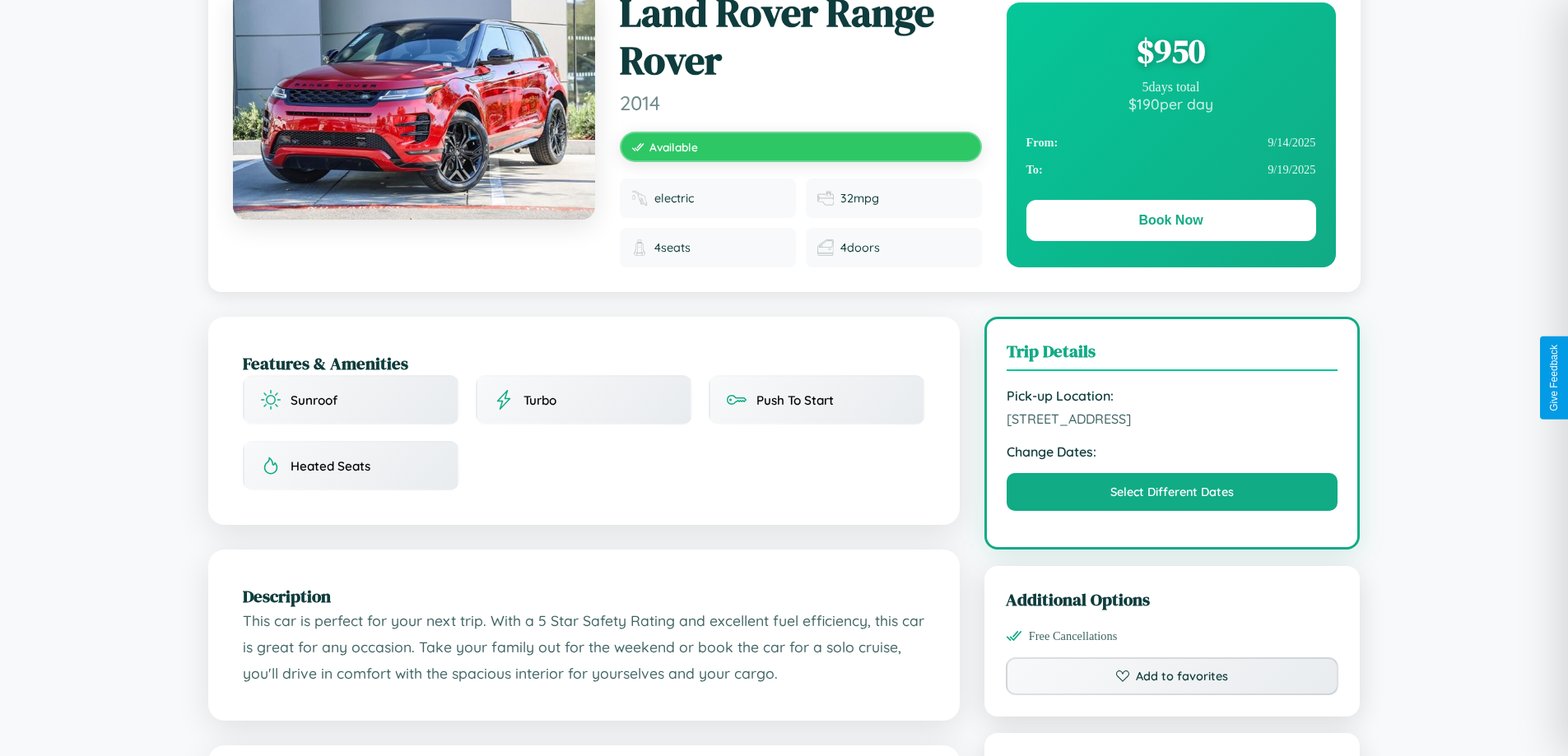
scroll to position [554, 0]
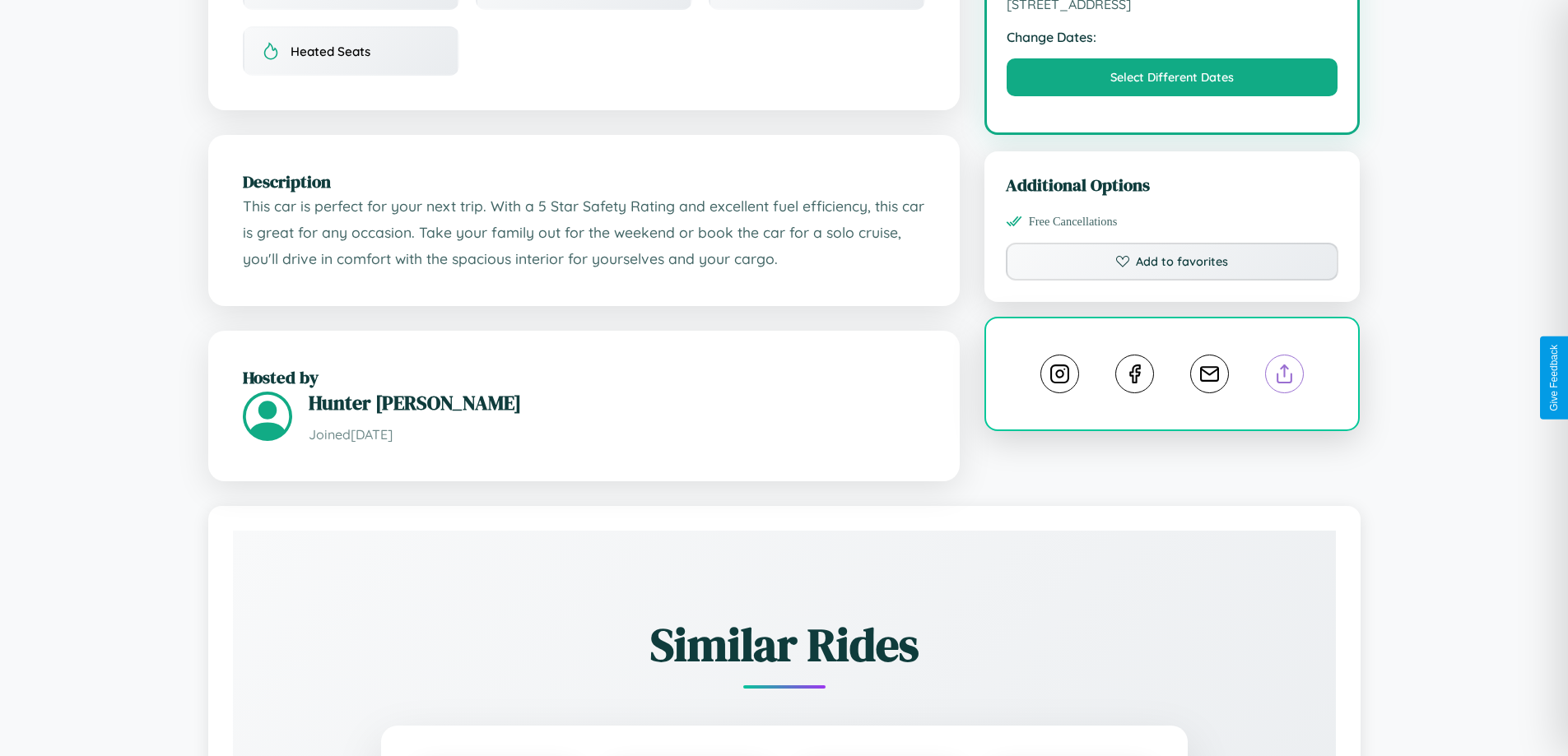
click at [1285, 377] on line at bounding box center [1285, 371] width 0 height 12
